Goal: Task Accomplishment & Management: Manage account settings

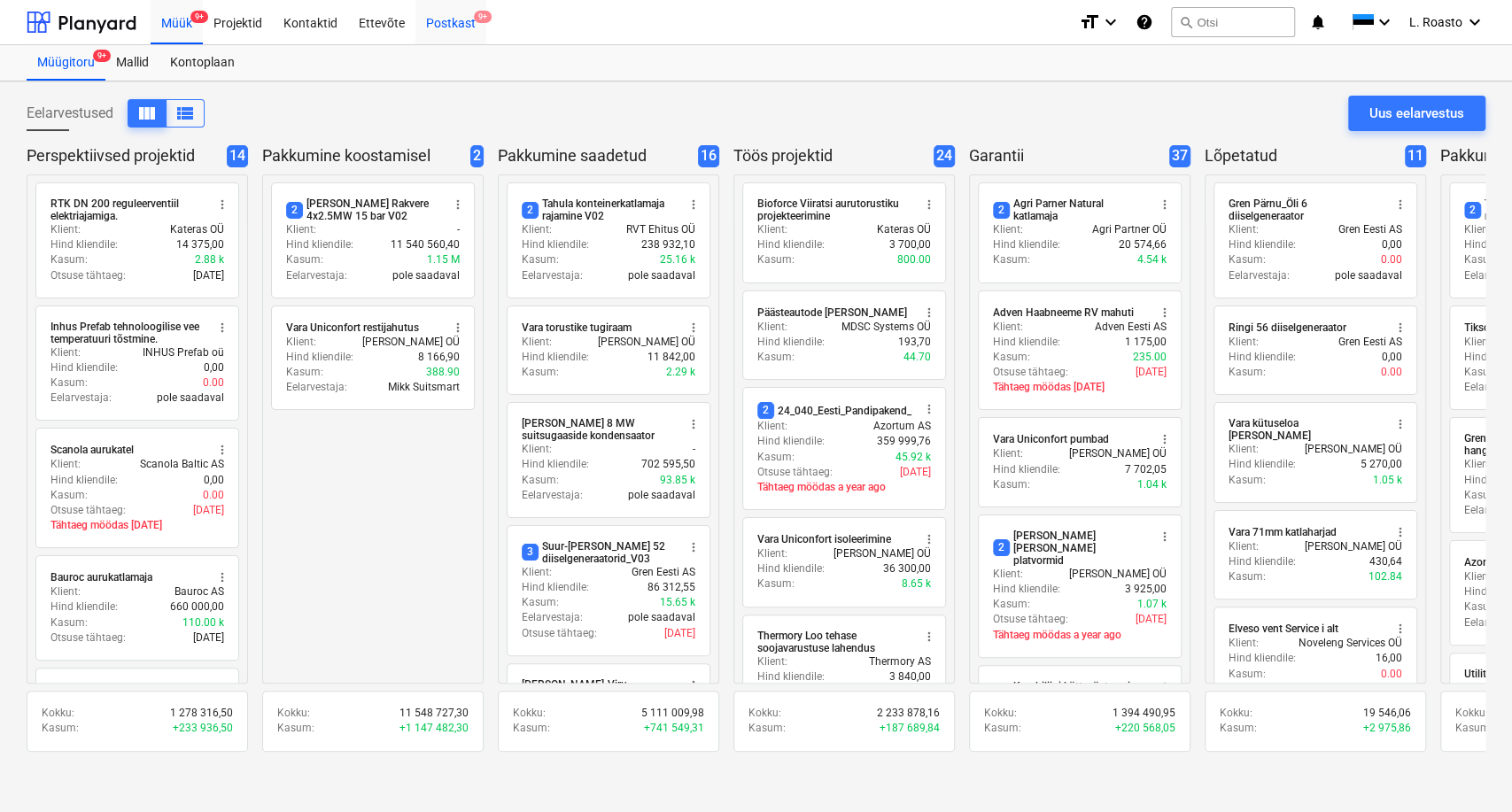
click at [430, 31] on div "Postkast 9+" at bounding box center [451, 22] width 71 height 46
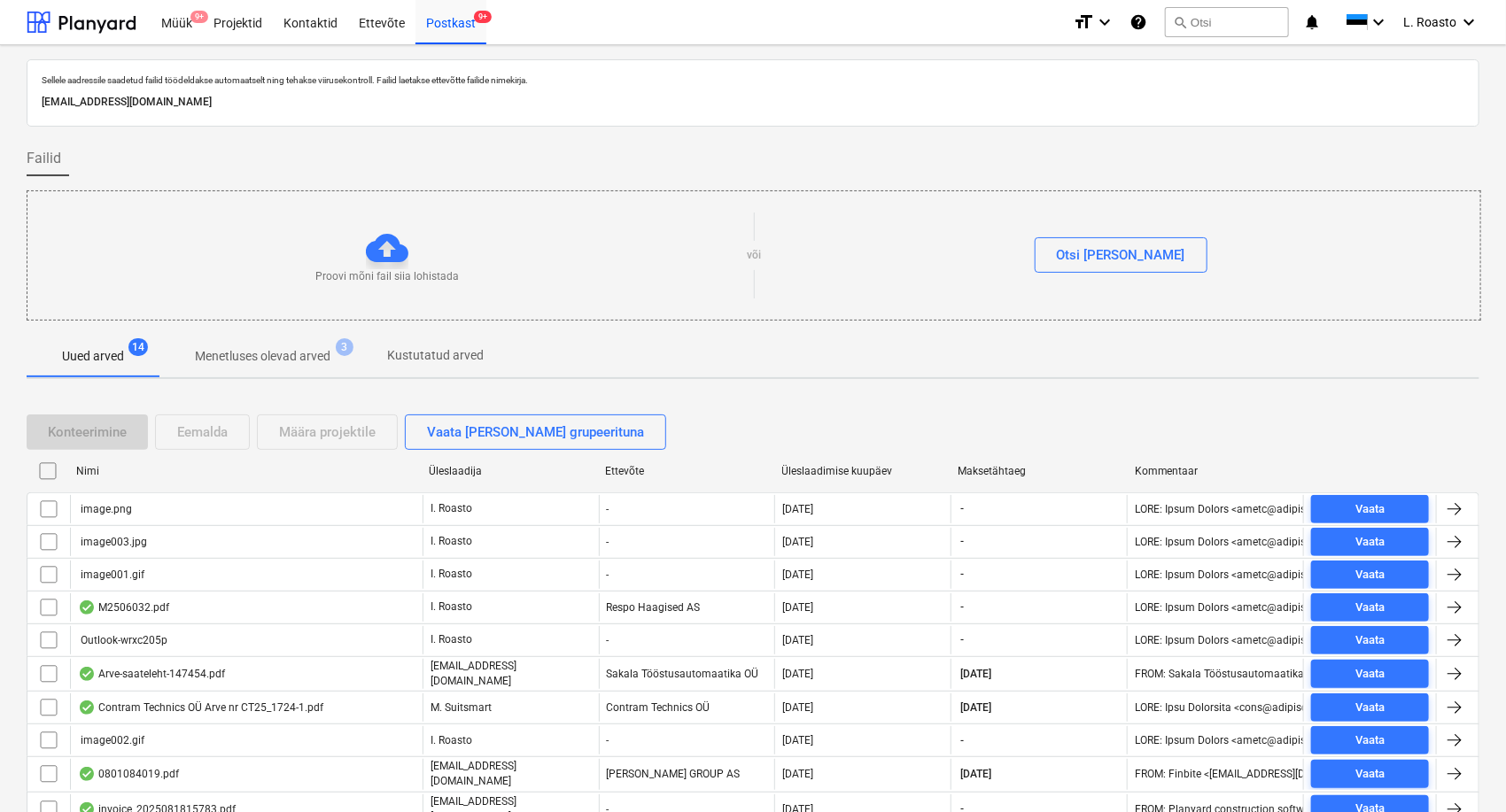
click at [53, 464] on input "checkbox" at bounding box center [48, 470] width 29 height 29
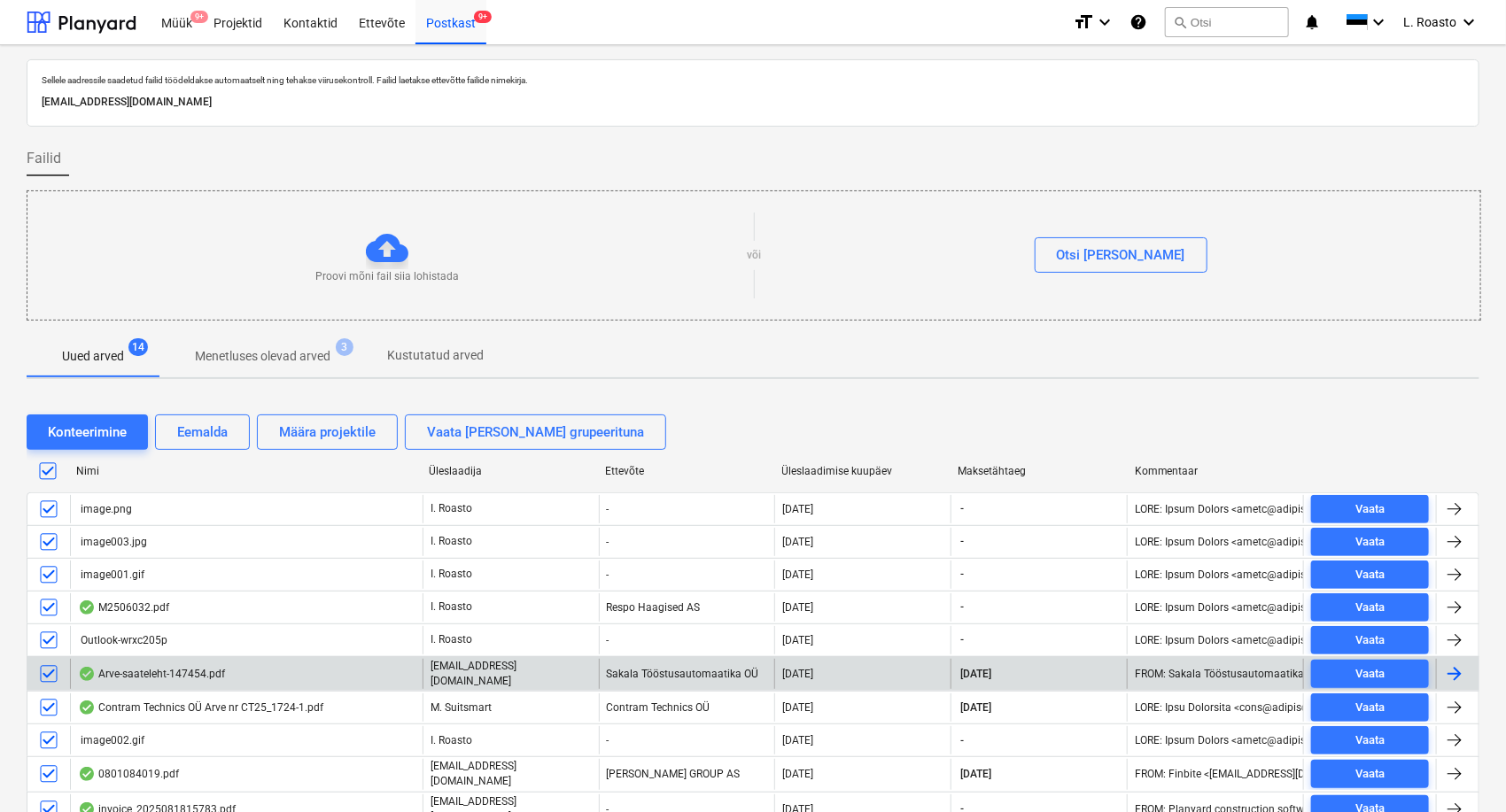
click at [50, 667] on input "checkbox" at bounding box center [49, 673] width 29 height 29
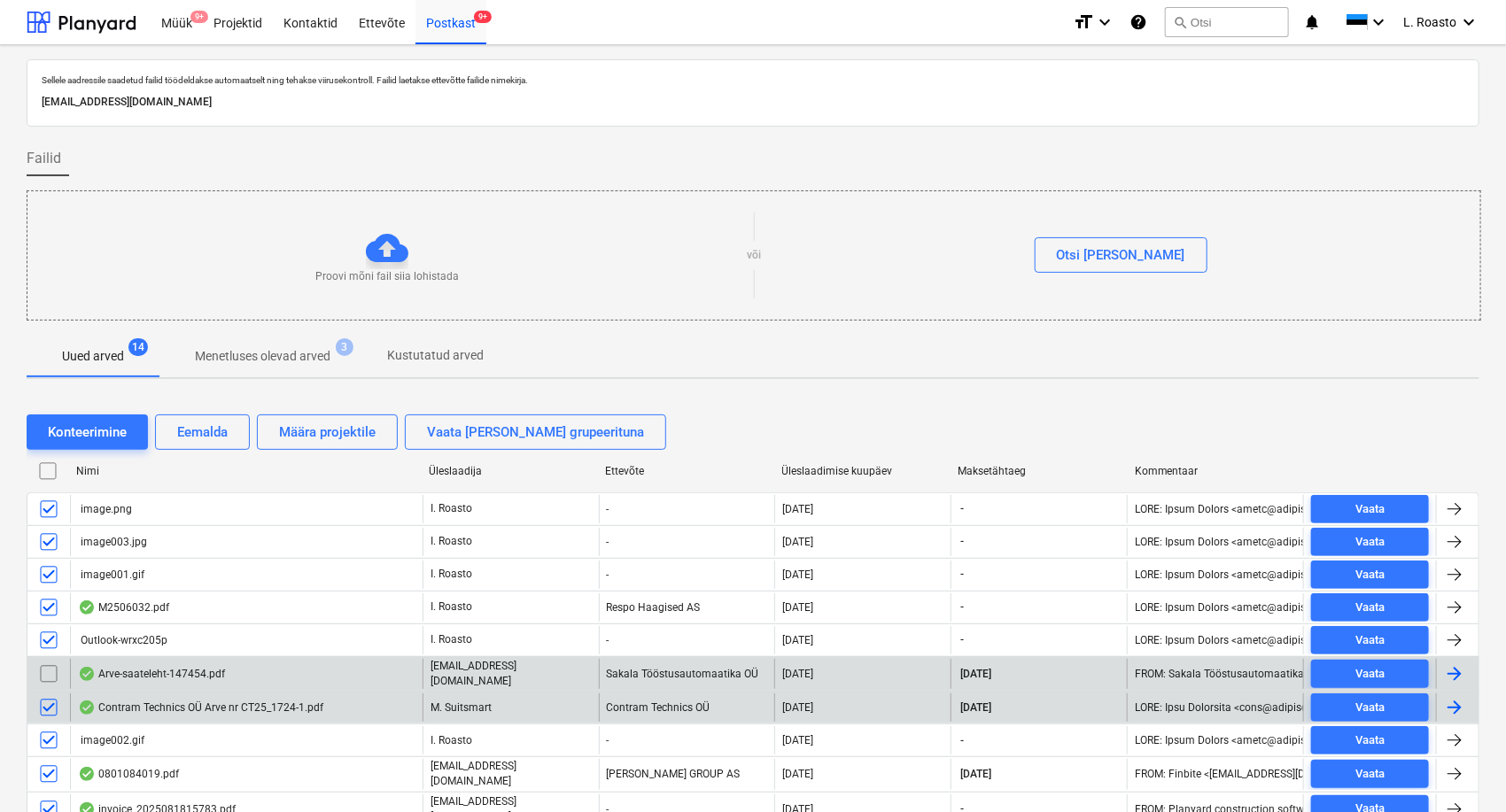
click at [50, 709] on input "checkbox" at bounding box center [49, 707] width 29 height 29
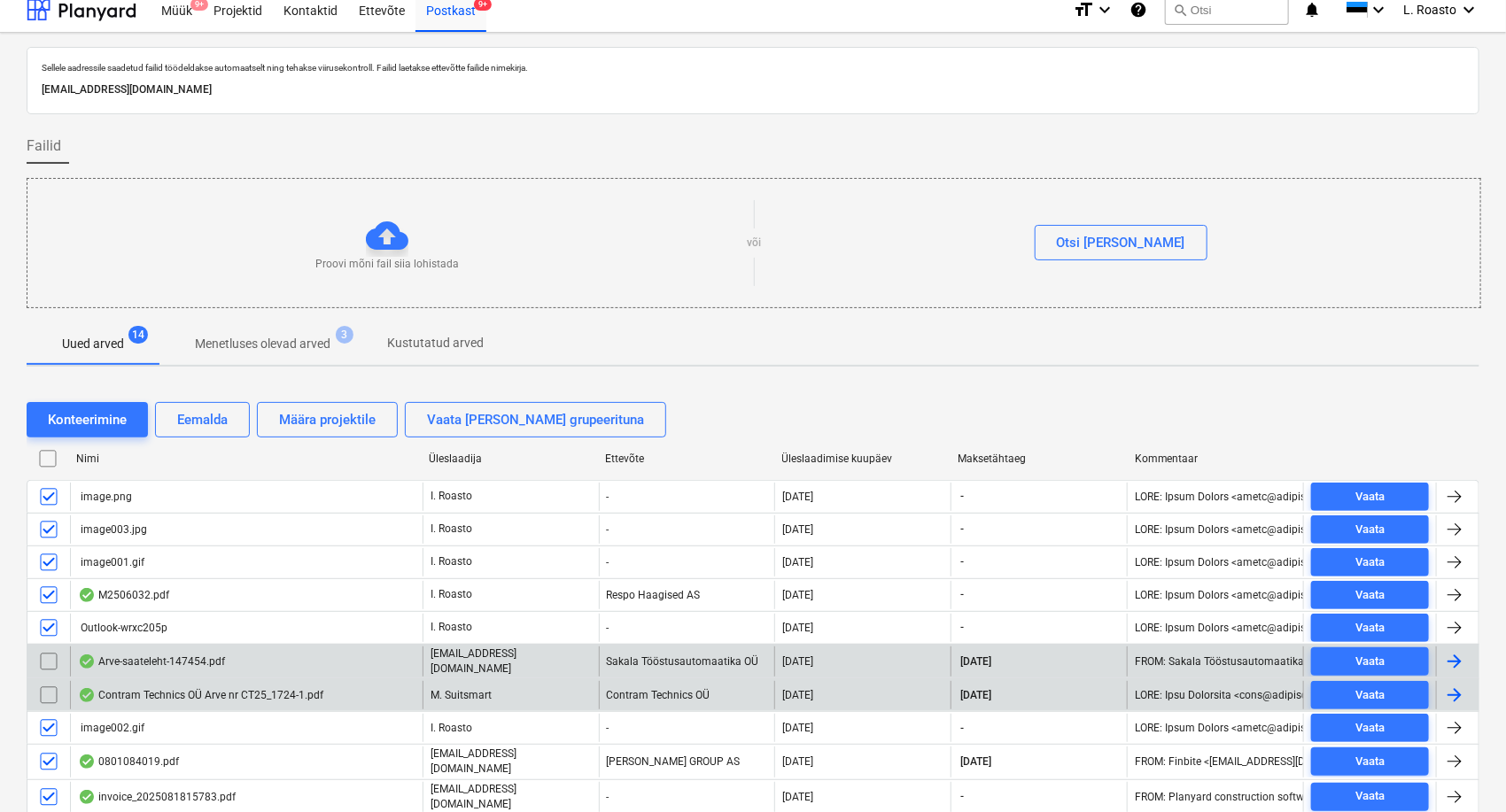
scroll to position [196, 0]
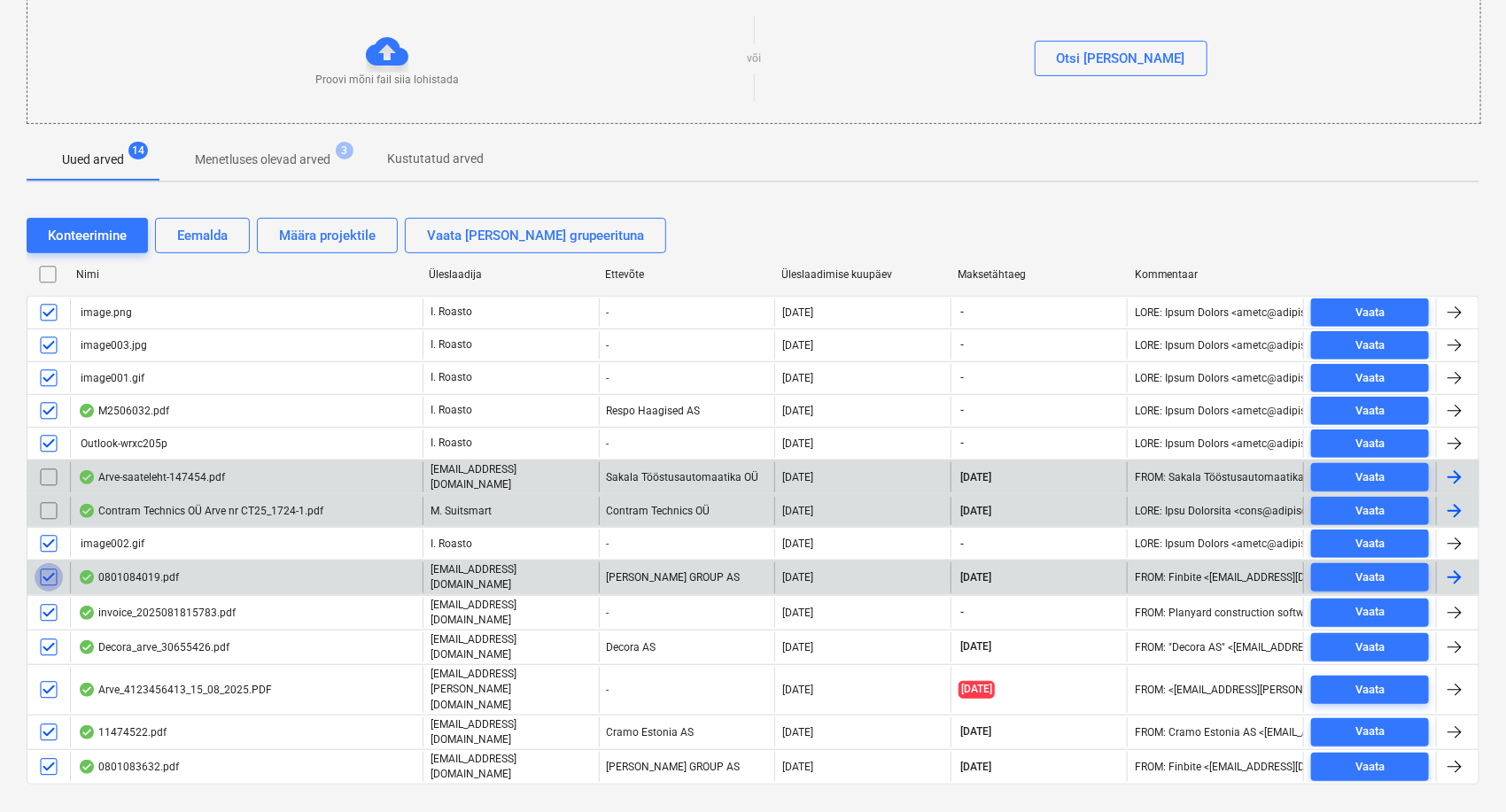
click at [50, 573] on input "checkbox" at bounding box center [49, 577] width 29 height 29
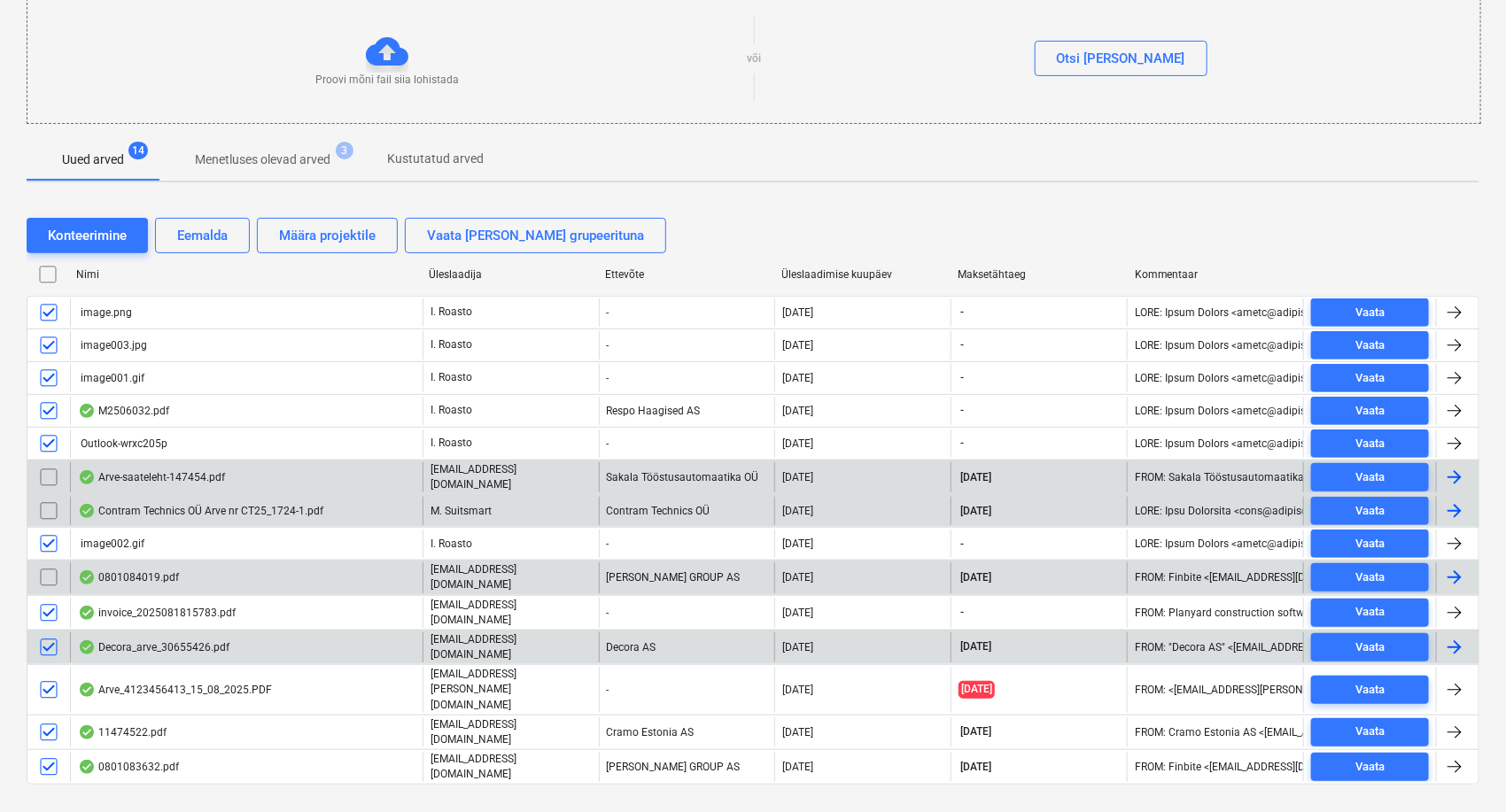
click at [51, 640] on input "checkbox" at bounding box center [49, 647] width 29 height 29
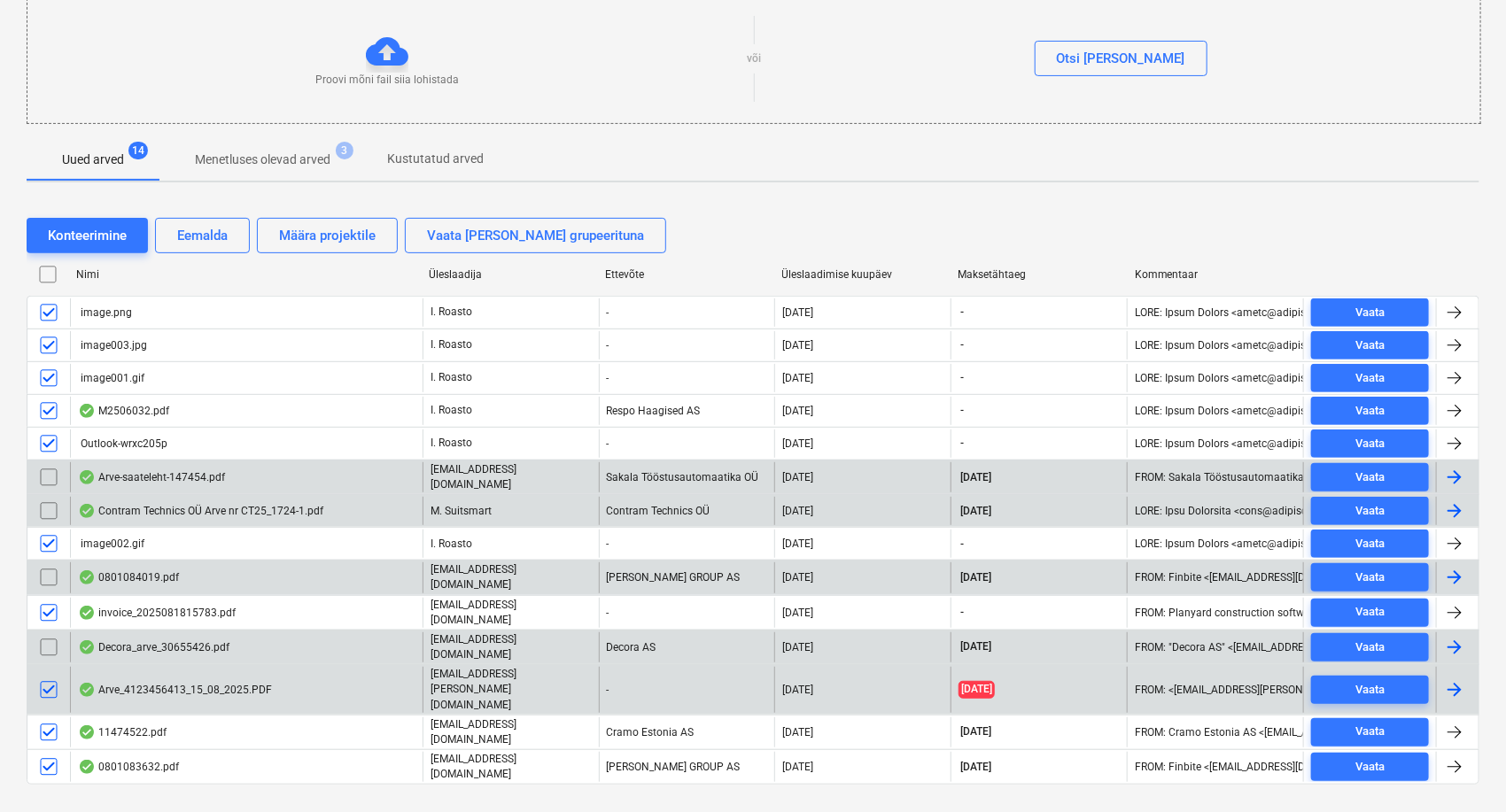
click at [52, 675] on input "checkbox" at bounding box center [49, 689] width 29 height 29
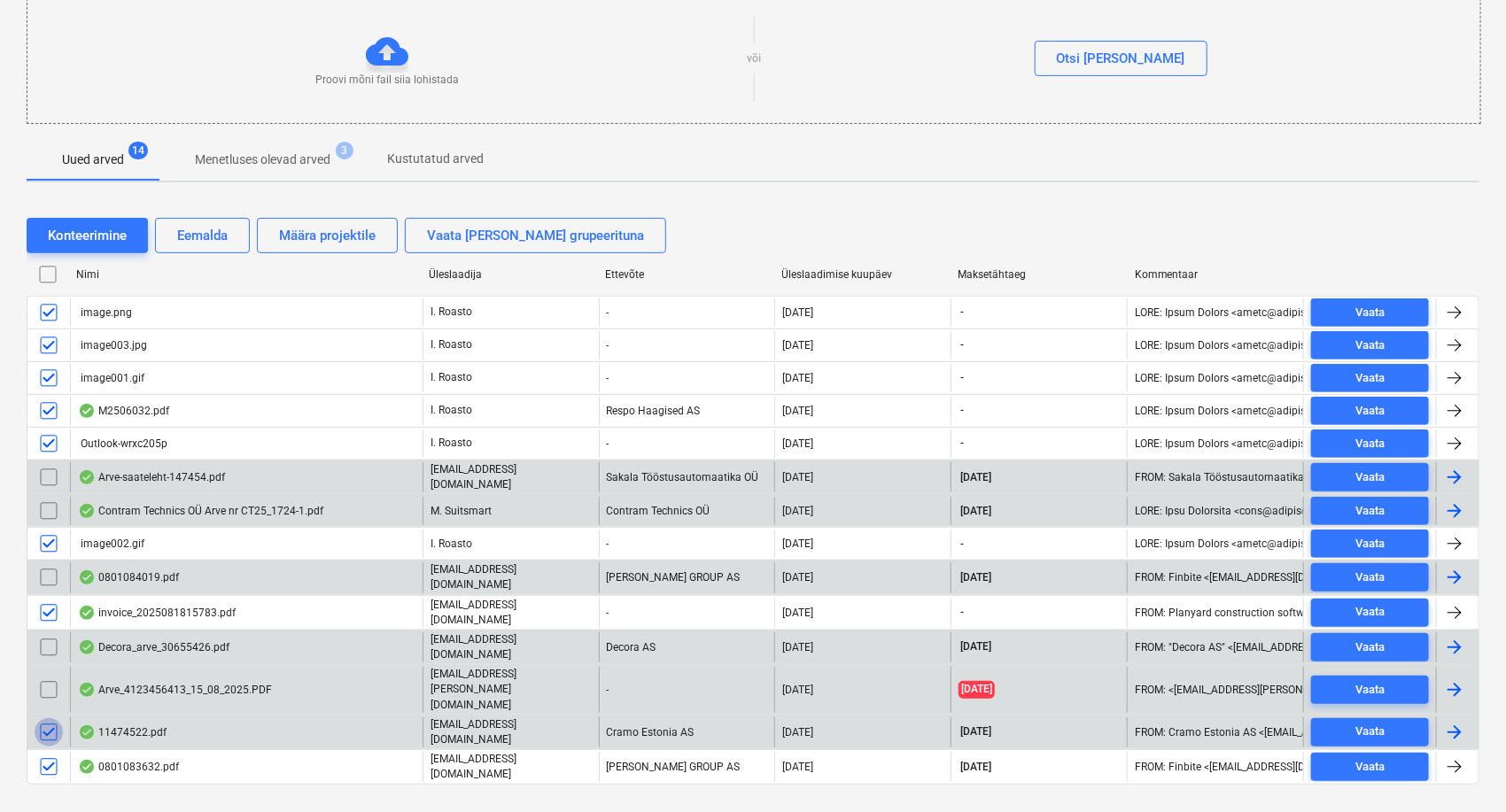
click at [53, 718] on input "checkbox" at bounding box center [49, 732] width 29 height 29
drag, startPoint x: 44, startPoint y: 735, endPoint x: 113, endPoint y: 695, distance: 79.8
click at [46, 753] on input "checkbox" at bounding box center [49, 766] width 29 height 29
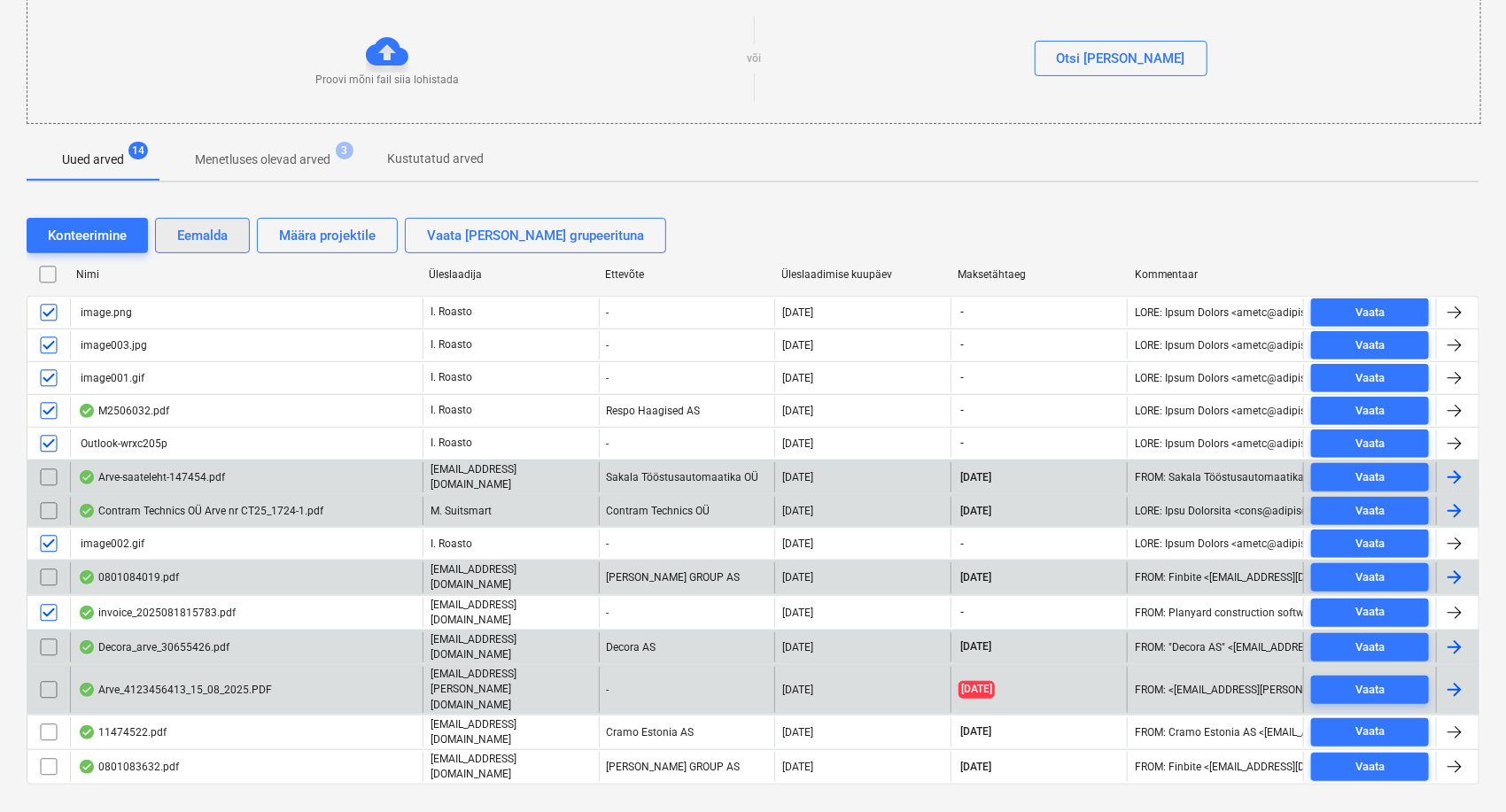
click at [199, 226] on div "Eemalda" at bounding box center [202, 235] width 51 height 23
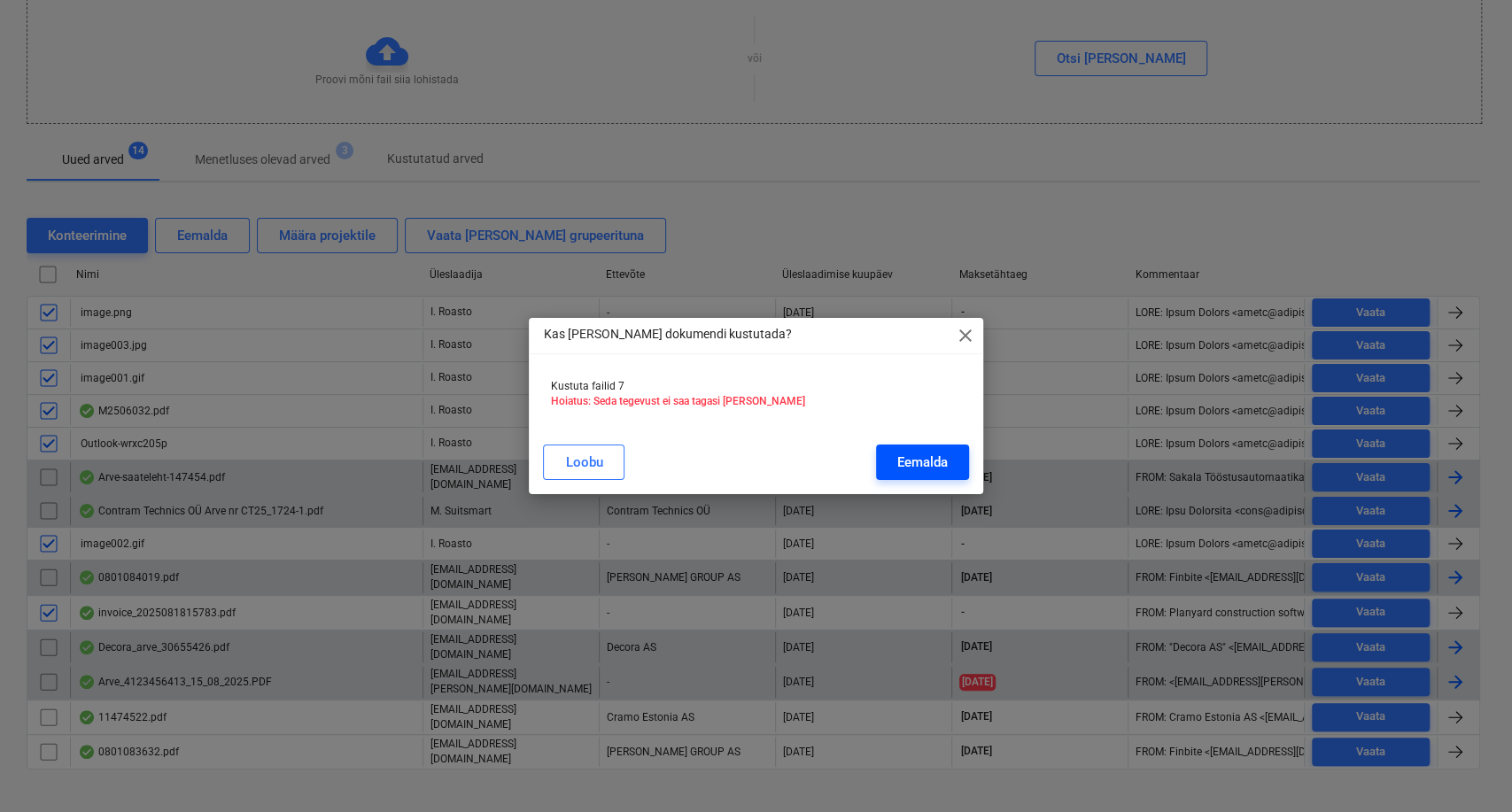
click at [928, 465] on div "Eemalda" at bounding box center [922, 461] width 51 height 23
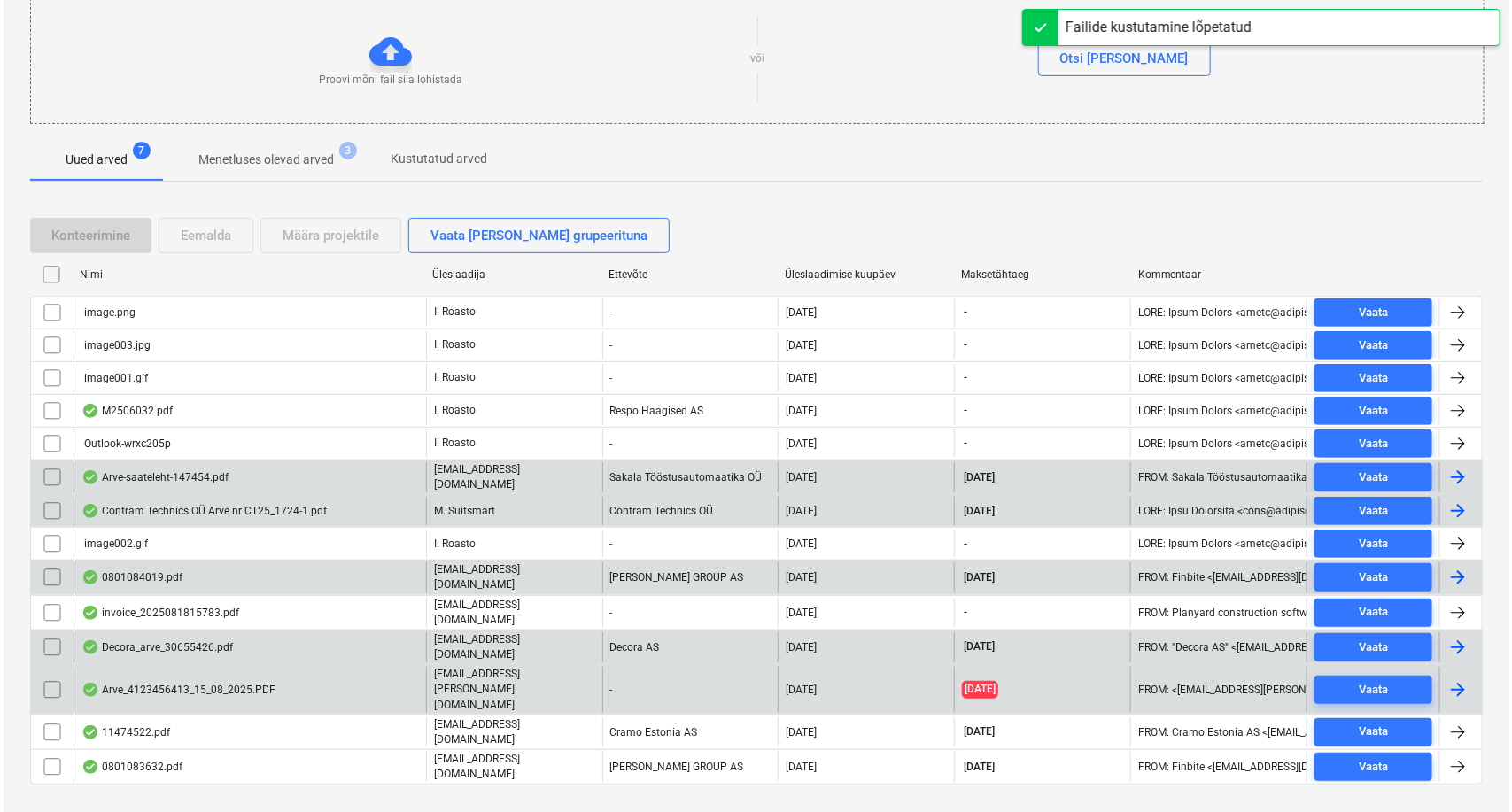
scroll to position [0, 0]
